Goal: Task Accomplishment & Management: Complete application form

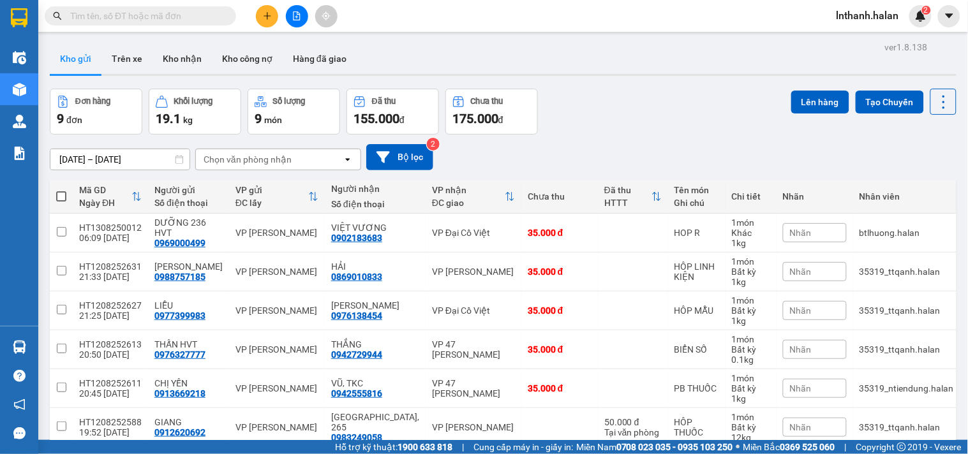
drag, startPoint x: 254, startPoint y: 24, endPoint x: 262, endPoint y: 20, distance: 8.9
click at [255, 24] on div at bounding box center [297, 16] width 96 height 22
click at [262, 20] on button at bounding box center [267, 16] width 22 height 22
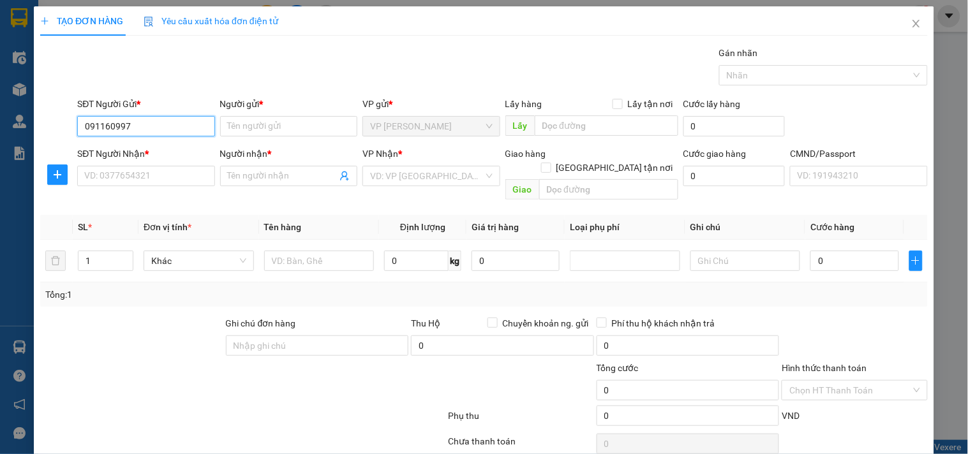
type input "0911609977"
click at [168, 145] on div "0911609977 - NƯƠNG" at bounding box center [144, 152] width 121 height 14
type input "NƯƠNG"
type input "0911609977"
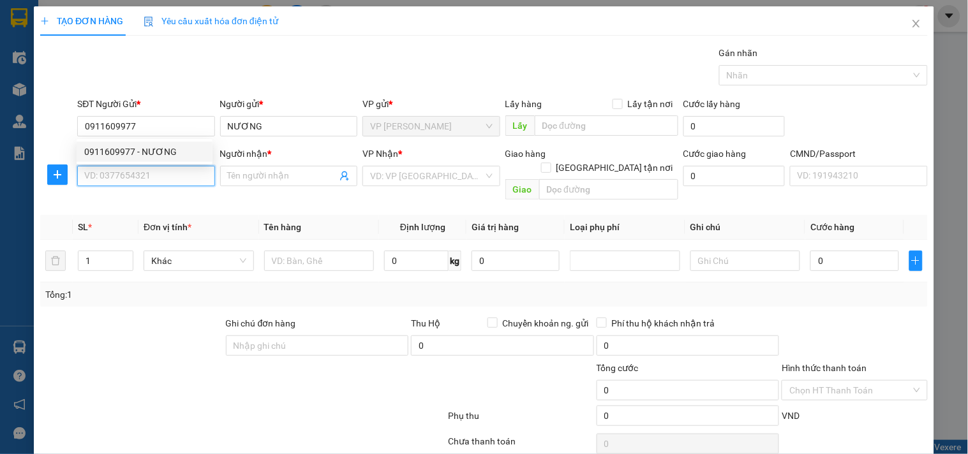
click at [160, 166] on input "SĐT Người Nhận *" at bounding box center [145, 176] width 137 height 20
type input "0903223567"
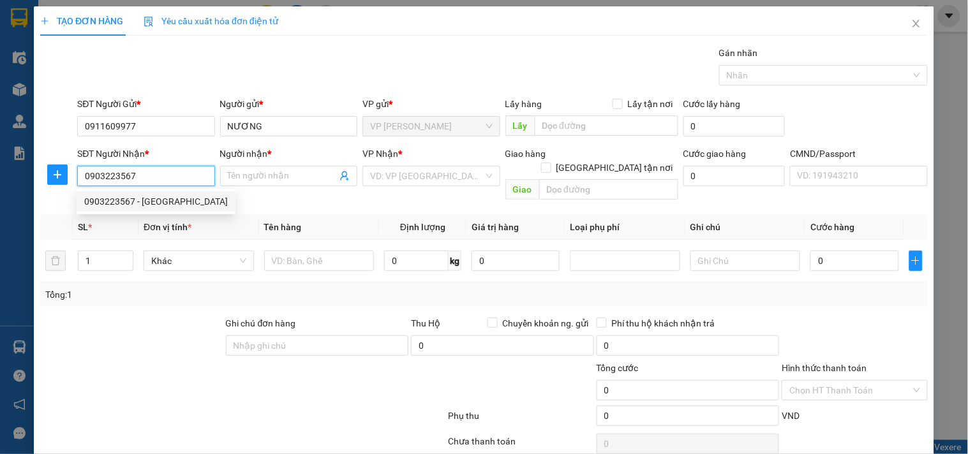
click at [158, 208] on div "0903223567 - HÀ" at bounding box center [156, 202] width 144 height 14
type input "HÀ"
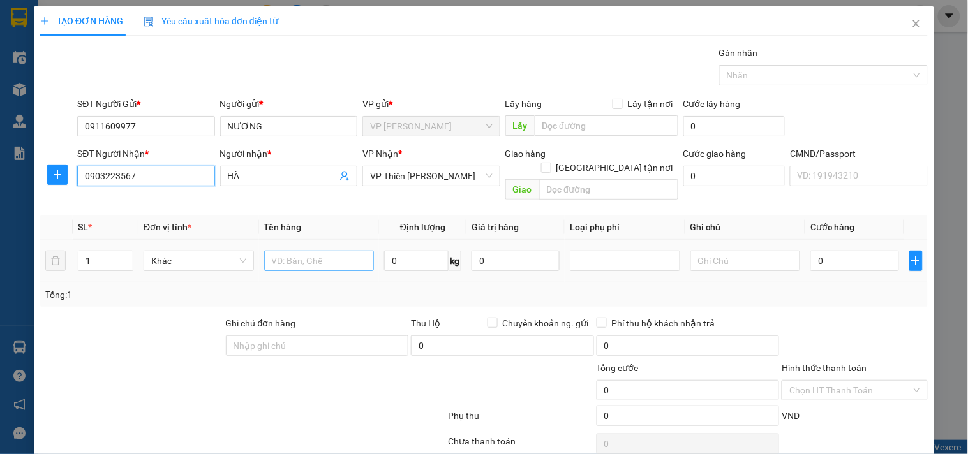
type input "0903223567"
click at [286, 251] on input "text" at bounding box center [319, 261] width 110 height 20
type input "bọc vợt"
click at [414, 251] on input "0" at bounding box center [416, 261] width 64 height 20
type input "1"
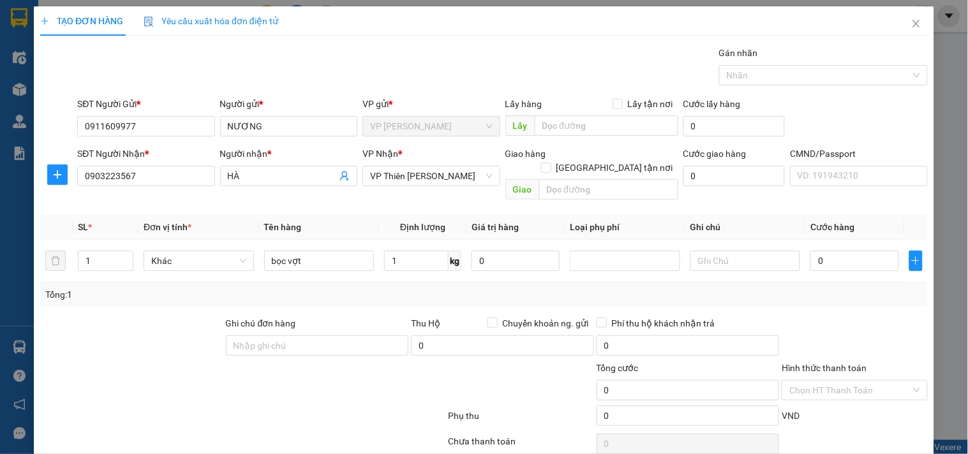
drag, startPoint x: 415, startPoint y: 272, endPoint x: 430, endPoint y: 284, distance: 19.1
click at [415, 283] on div "Tổng: 1" at bounding box center [484, 295] width 888 height 24
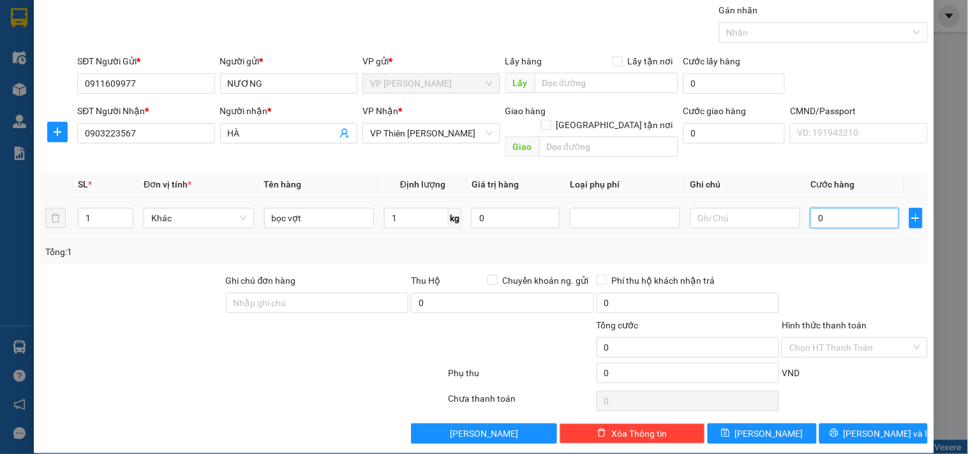
click at [861, 208] on input "0" at bounding box center [854, 218] width 88 height 20
type input "3"
type input "358"
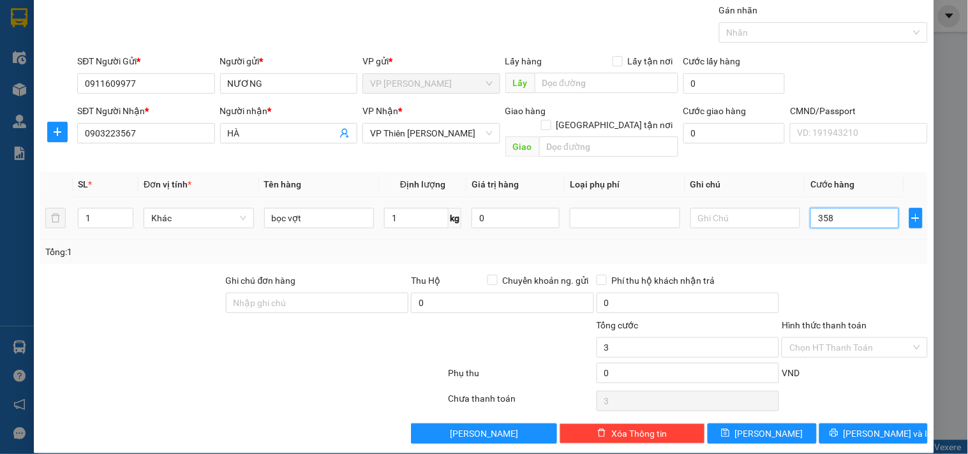
type input "358"
type input "35"
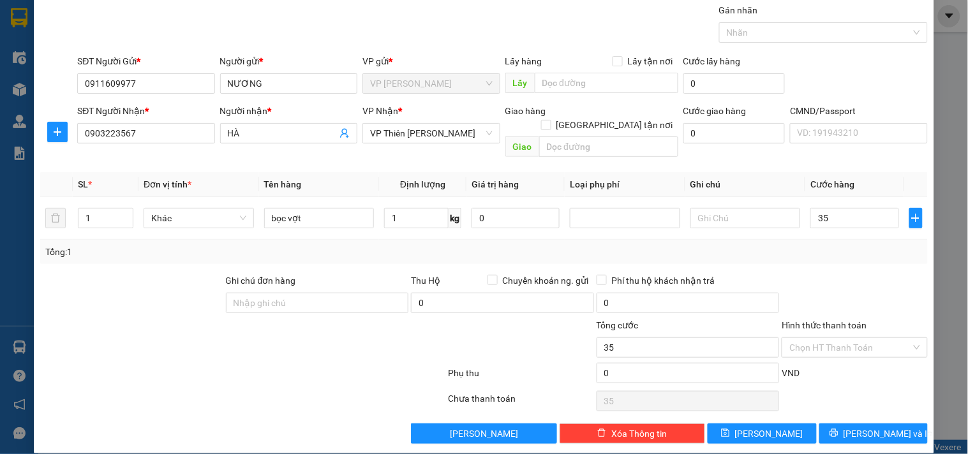
type input "35.000"
click at [866, 321] on div "Hình thức thanh toán" at bounding box center [854, 327] width 145 height 19
click at [865, 338] on input "Hình thức thanh toán" at bounding box center [849, 347] width 121 height 19
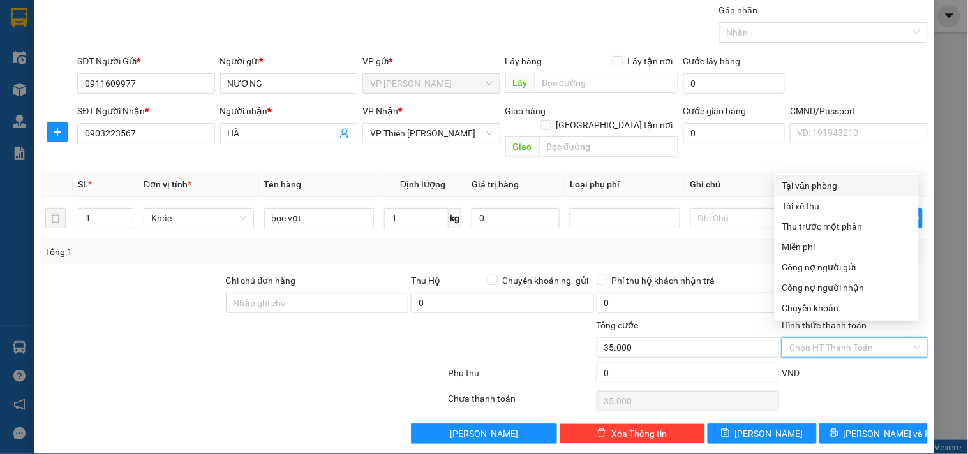
click at [821, 177] on div "Tại văn phòng" at bounding box center [847, 185] width 144 height 20
type input "0"
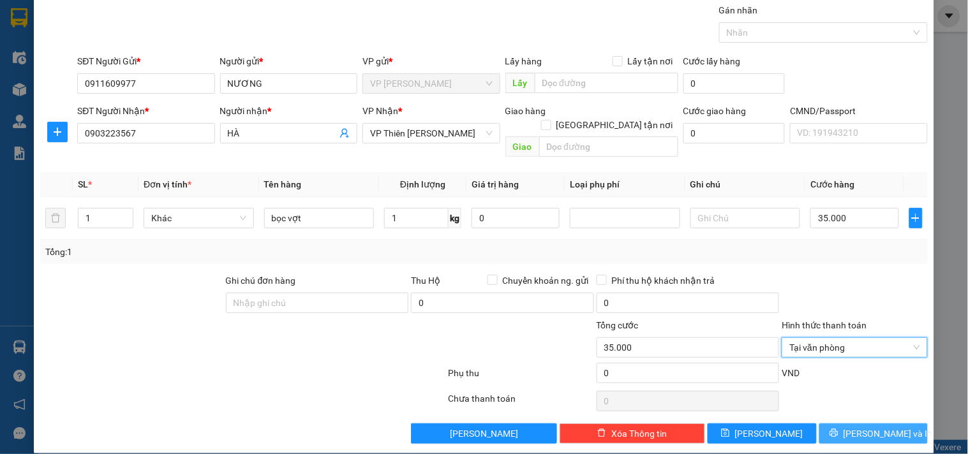
click at [860, 427] on span "Lưu và In" at bounding box center [888, 434] width 89 height 14
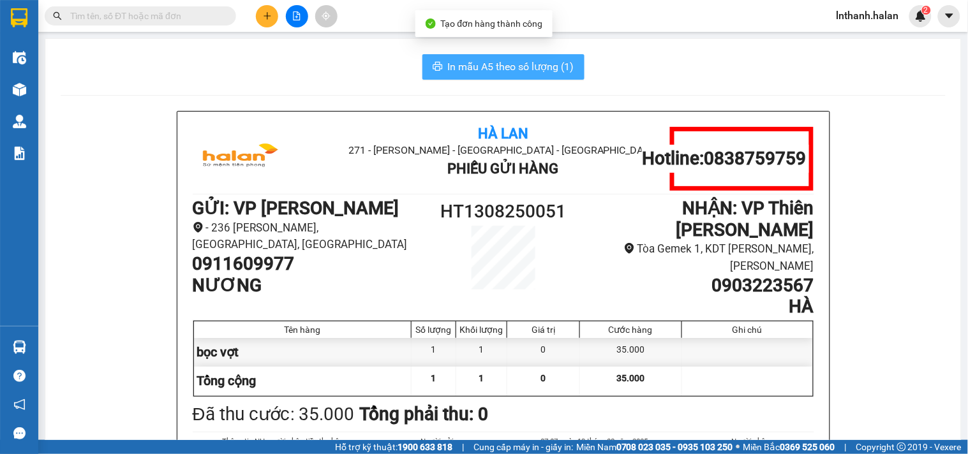
click at [555, 78] on button "In mẫu A5 theo số lượng (1)" at bounding box center [503, 67] width 162 height 26
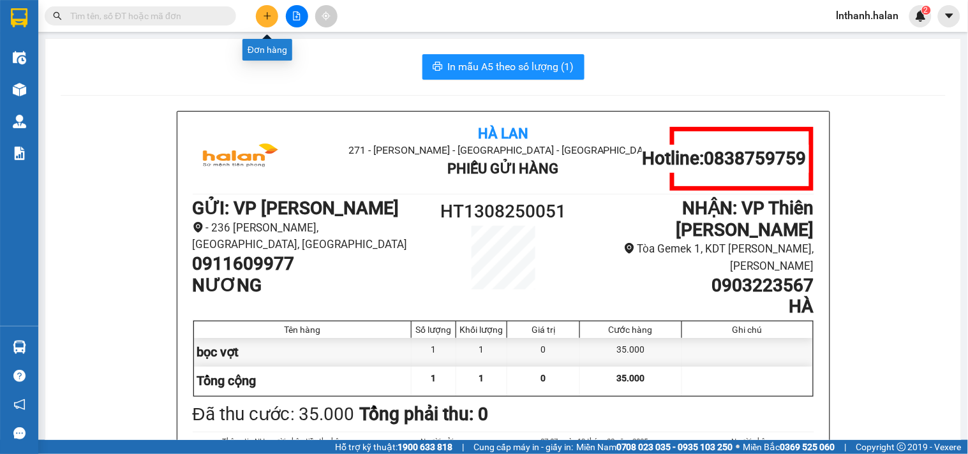
click at [257, 17] on button at bounding box center [267, 16] width 22 height 22
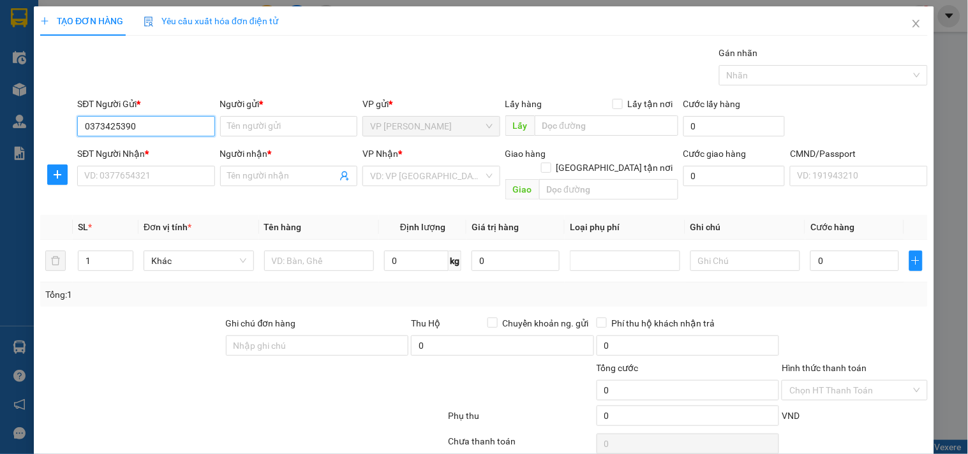
click at [179, 124] on input "0373425390" at bounding box center [145, 126] width 137 height 20
click at [165, 172] on input "SĐT Người Nhận *" at bounding box center [145, 176] width 137 height 20
click at [124, 128] on input "0373425390" at bounding box center [145, 126] width 137 height 20
type input "0373425290"
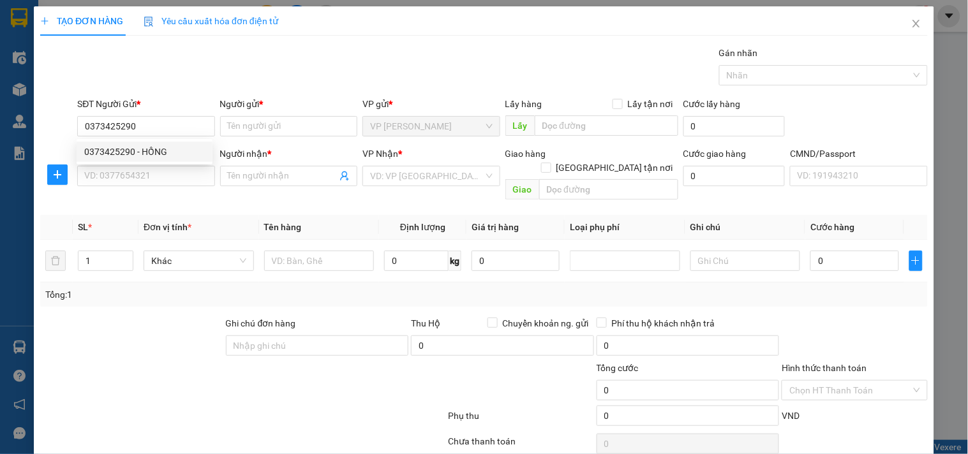
click at [150, 140] on div "0373425290 0373425290 - HỒNG" at bounding box center [145, 152] width 136 height 26
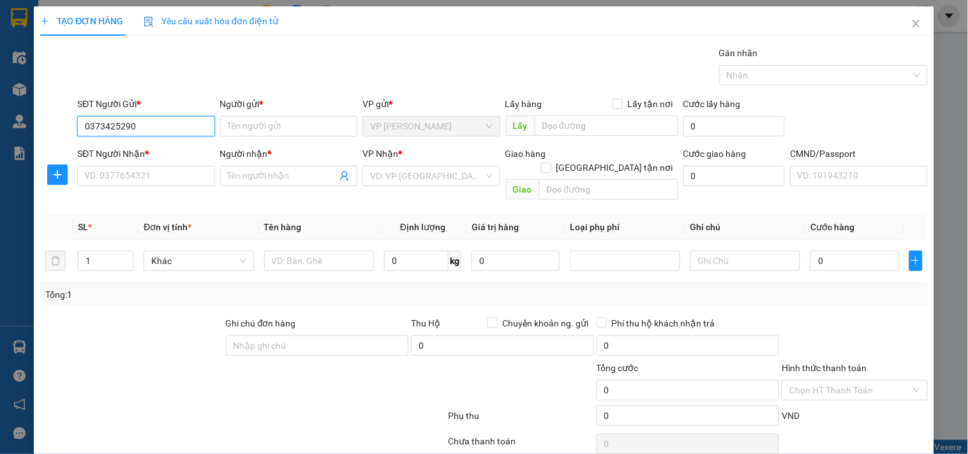
click at [154, 128] on input "0373425290" at bounding box center [145, 126] width 137 height 20
click at [154, 148] on div "0373425290 - HỒNG" at bounding box center [144, 152] width 121 height 14
type input "HỒNG"
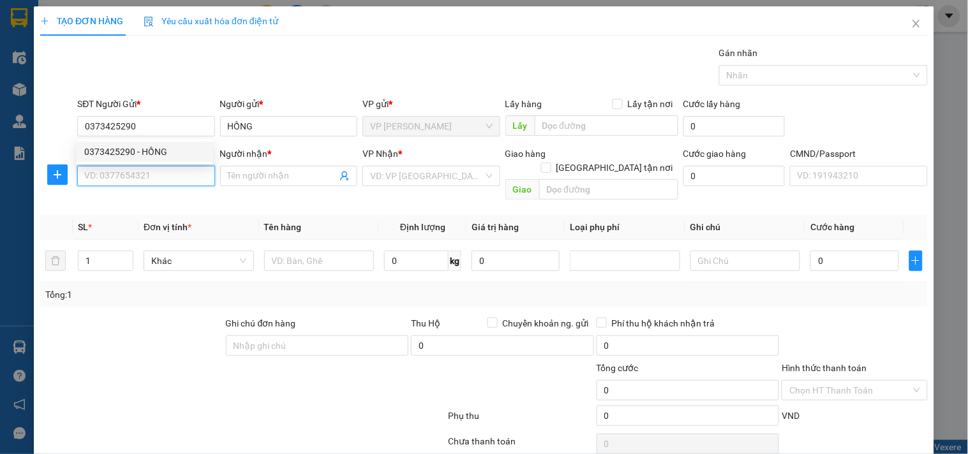
click at [152, 169] on input "SĐT Người Nhận *" at bounding box center [145, 176] width 137 height 20
click at [179, 182] on input "SĐT Người Nhận *" at bounding box center [145, 176] width 137 height 20
type input "0902124328"
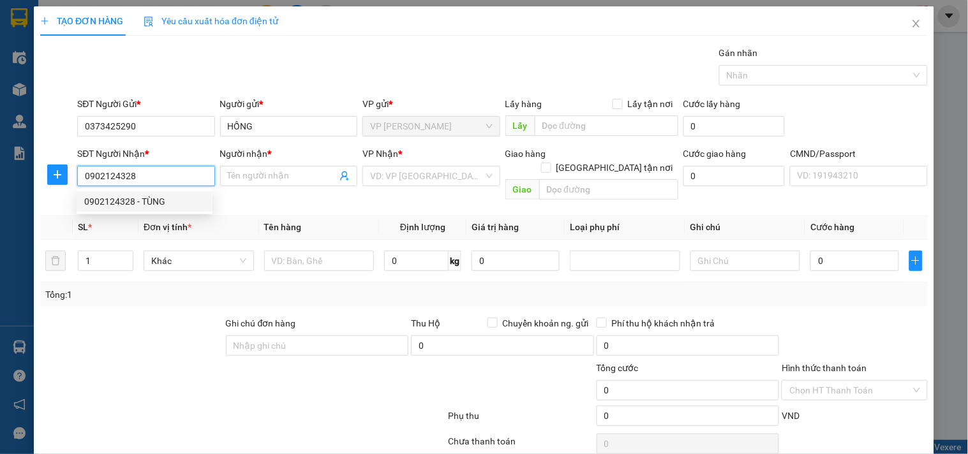
click at [181, 199] on div "0902124328 - TÙNG" at bounding box center [144, 202] width 121 height 14
type input "TÙNG"
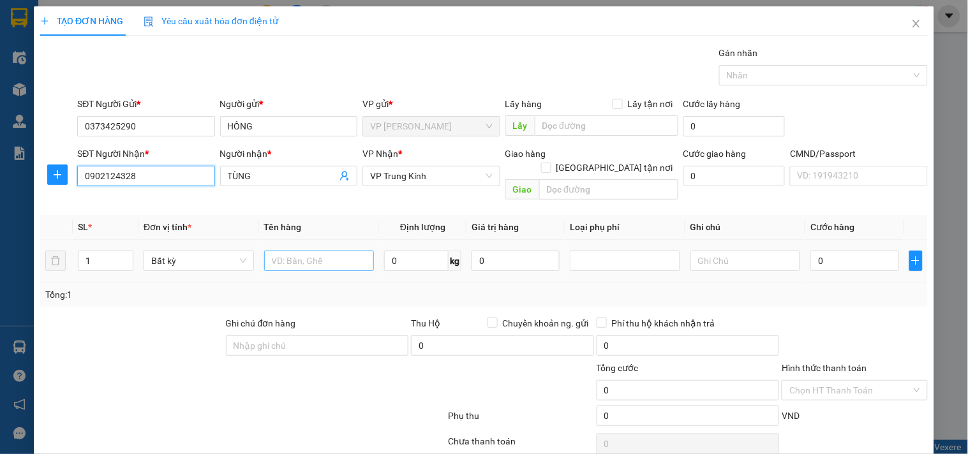
type input "0902124328"
click at [341, 251] on input "text" at bounding box center [319, 261] width 110 height 20
type input "b"
type input "BỌC THUỐC"
click at [416, 251] on input "0" at bounding box center [416, 261] width 64 height 20
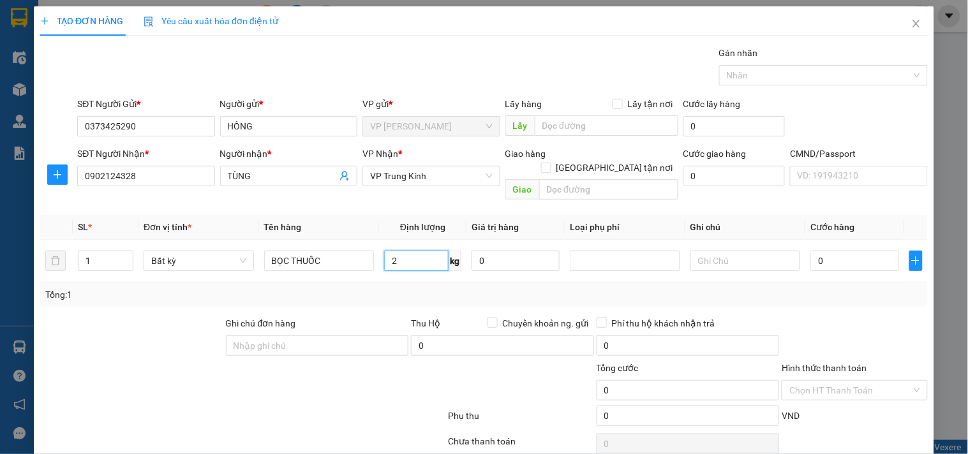
type input "2"
click at [412, 288] on div "Tổng: 1" at bounding box center [483, 295] width 877 height 14
type input "35.000"
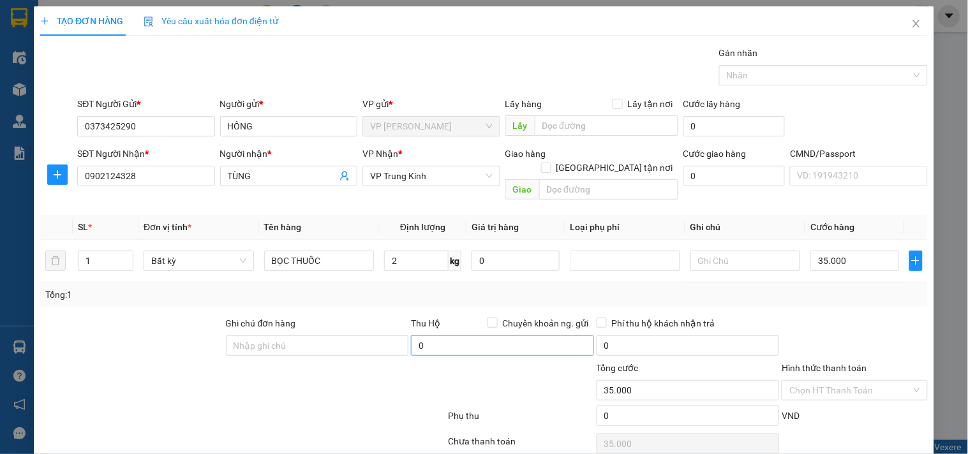
scroll to position [43, 0]
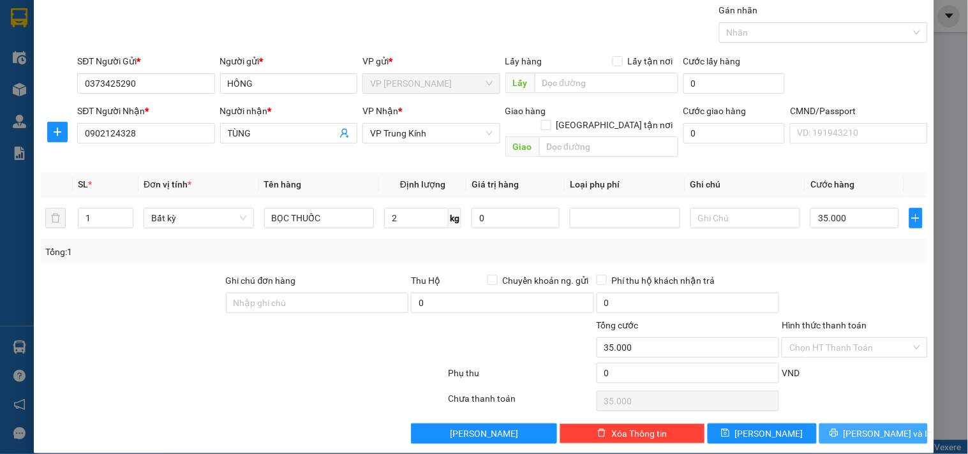
click at [885, 427] on span "Lưu và In" at bounding box center [888, 434] width 89 height 14
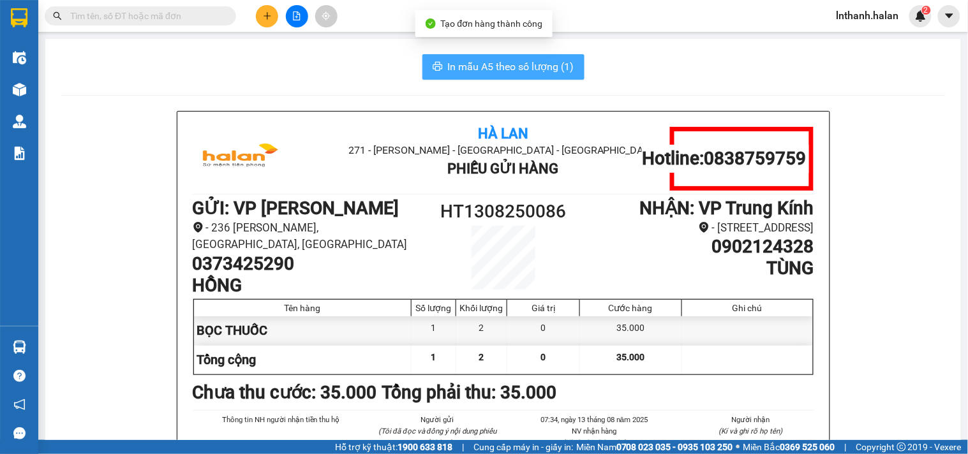
click at [471, 66] on span "In mẫu A5 theo số lượng (1)" at bounding box center [511, 67] width 126 height 16
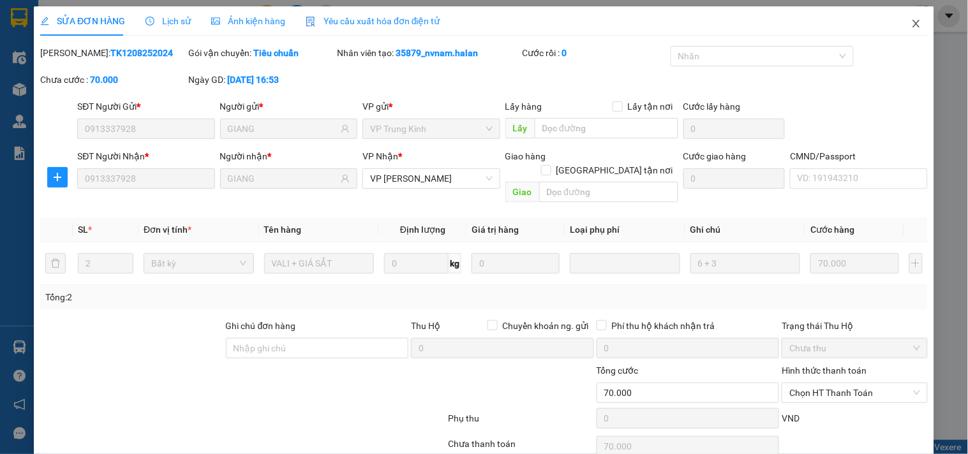
click at [898, 24] on span "Close" at bounding box center [916, 24] width 36 height 36
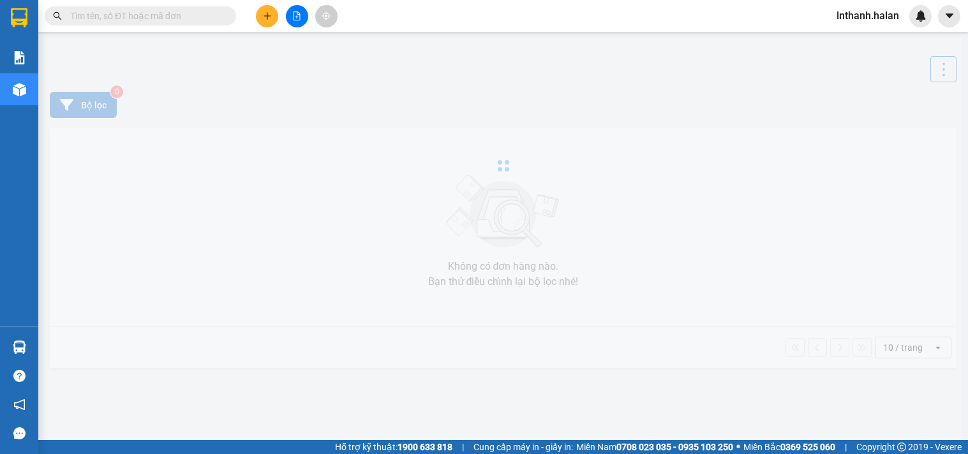
drag, startPoint x: 0, startPoint y: 0, endPoint x: 151, endPoint y: 18, distance: 151.7
click at [151, 18] on input "text" at bounding box center [145, 16] width 151 height 14
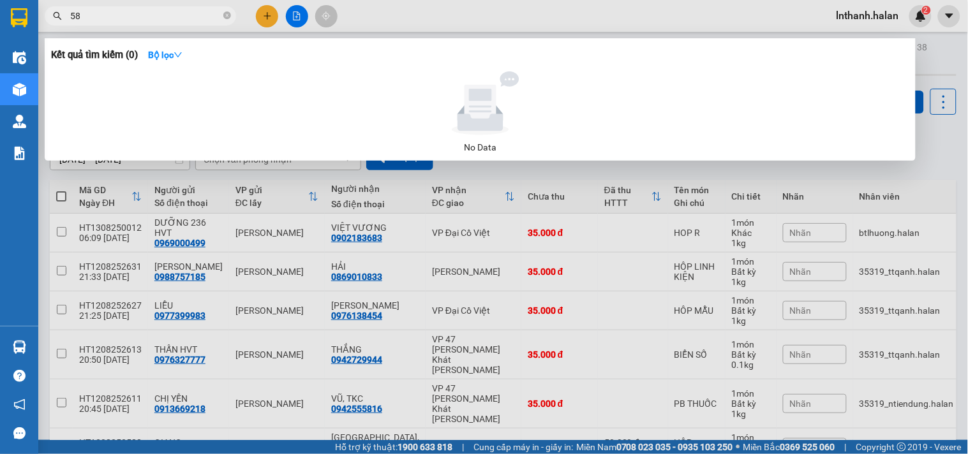
type input "5"
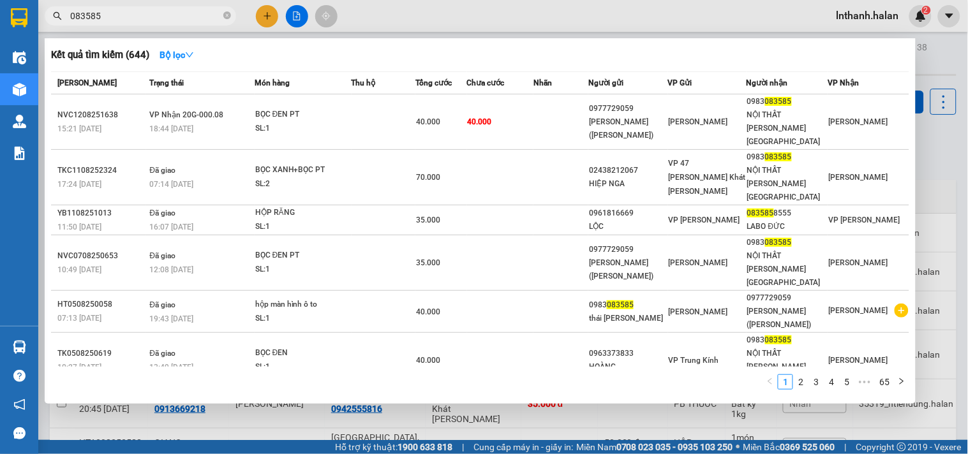
type input "083585"
click at [495, 55] on div "Kết quả tìm kiếm ( 644 ) Bộ lọc" at bounding box center [480, 55] width 858 height 20
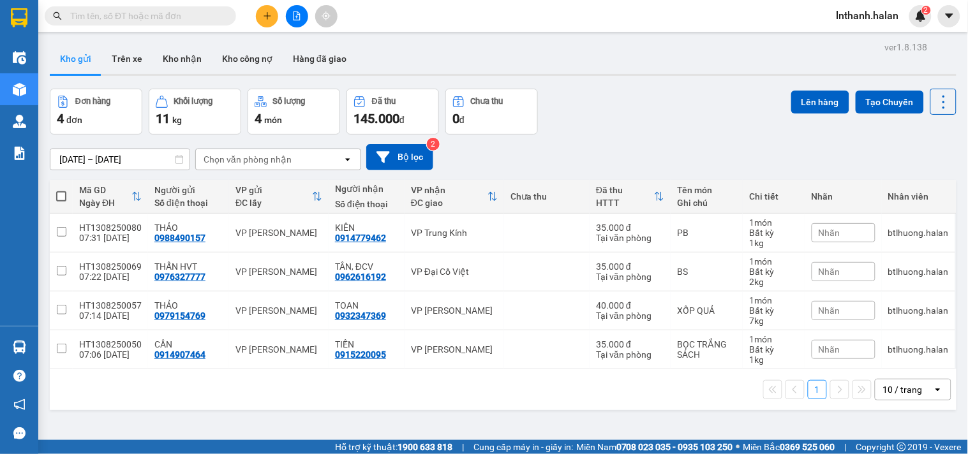
click at [130, 9] on input "text" at bounding box center [145, 16] width 151 height 14
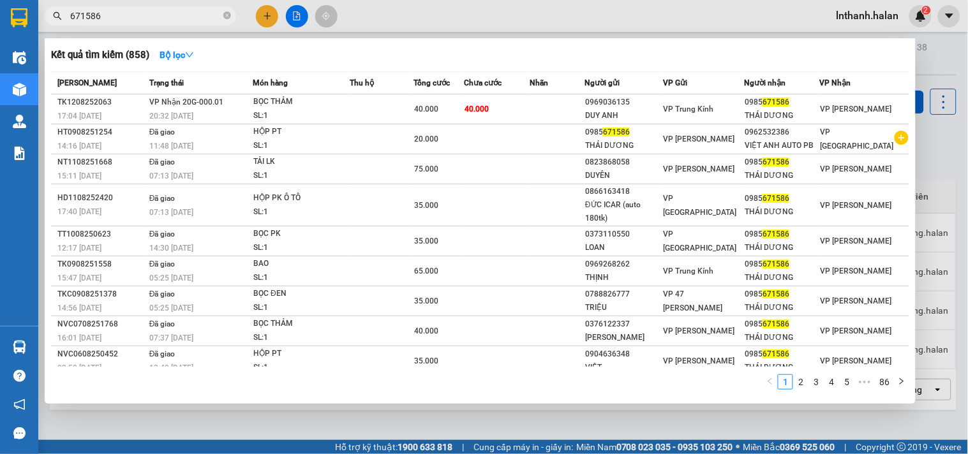
type input "671586"
